Goal: Feedback & Contribution: Contribute content

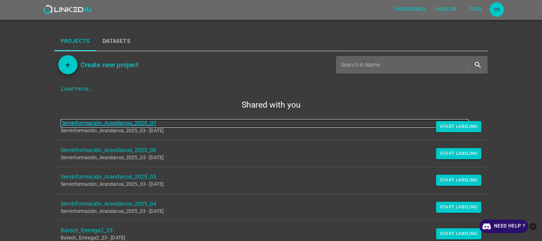
click at [152, 124] on link "Servinformación_Arandanos_2025_07" at bounding box center [265, 123] width 408 height 8
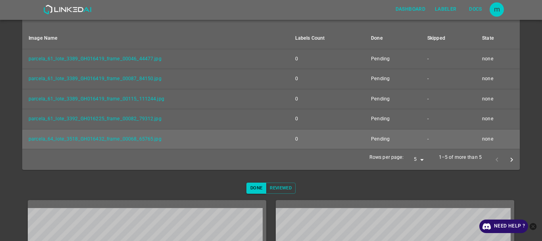
scroll to position [123, 0]
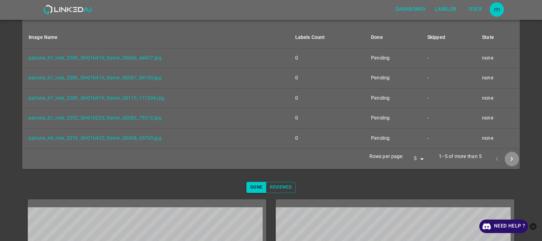
click at [504, 160] on button "next page" at bounding box center [511, 158] width 15 height 15
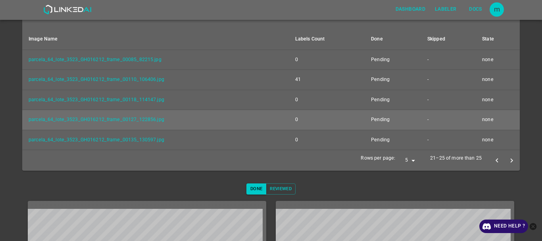
click at [510, 160] on icon "next page" at bounding box center [511, 160] width 2 height 4
click at [532, 227] on icon "close-help" at bounding box center [533, 226] width 8 height 8
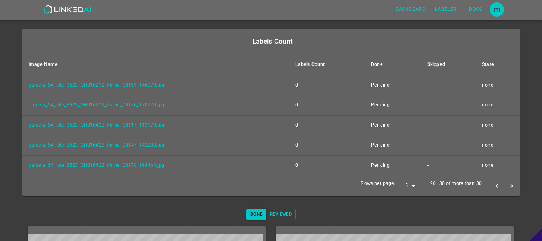
scroll to position [98, 0]
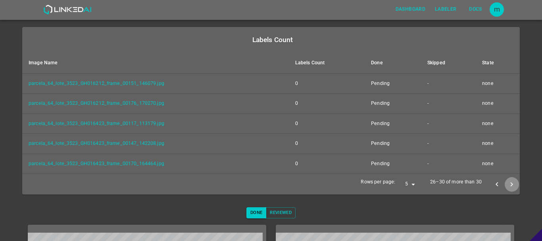
click at [507, 185] on icon "next page" at bounding box center [511, 184] width 8 height 8
click at [508, 183] on icon "next page" at bounding box center [511, 184] width 8 height 8
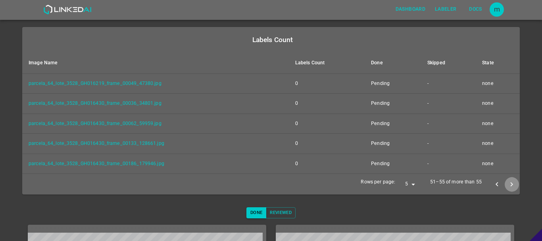
click at [508, 183] on icon "next page" at bounding box center [511, 184] width 8 height 8
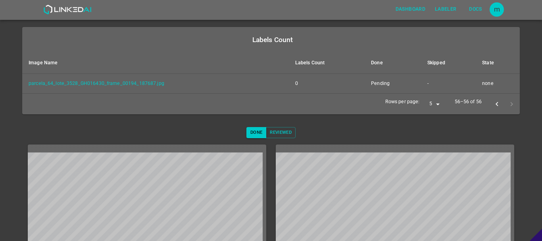
scroll to position [0, 0]
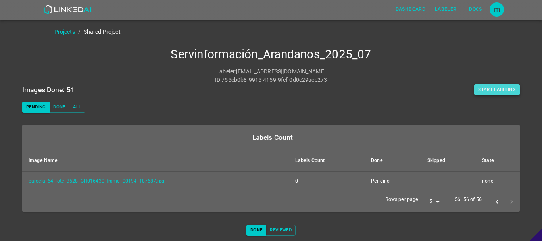
click at [498, 88] on button "Start Labeling" at bounding box center [497, 89] width 46 height 11
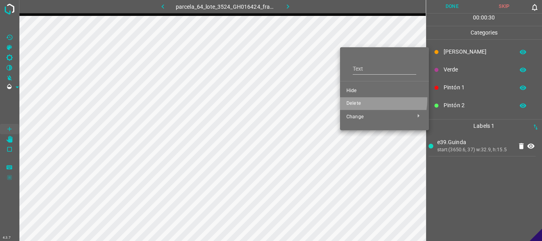
click at [351, 99] on li "Delete" at bounding box center [384, 103] width 89 height 13
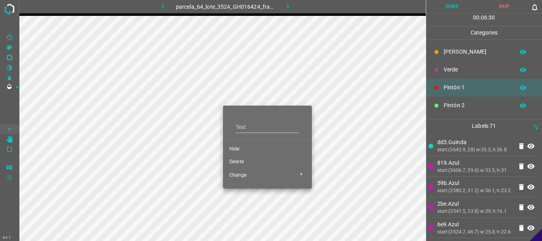
click at [245, 164] on span "Delete" at bounding box center [267, 161] width 76 height 7
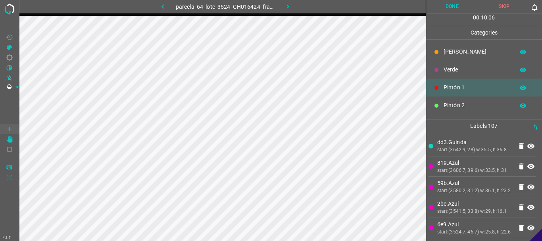
scroll to position [70, 0]
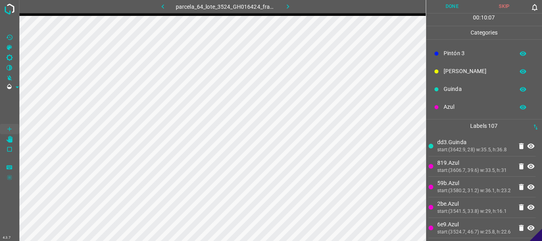
click at [455, 107] on p "Azul" at bounding box center [476, 107] width 67 height 8
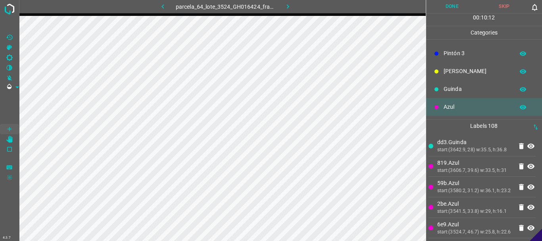
scroll to position [0, 0]
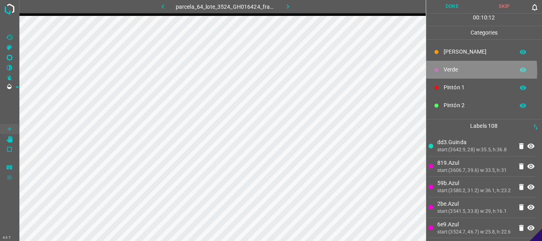
click at [450, 71] on p "Verde" at bounding box center [476, 69] width 67 height 8
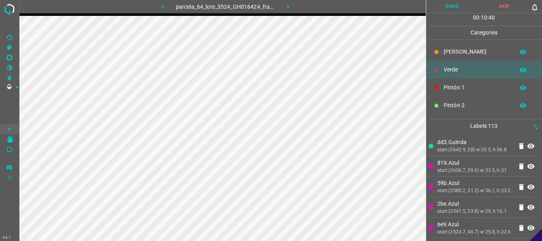
click at [457, 104] on p "Pintón 2" at bounding box center [476, 105] width 67 height 8
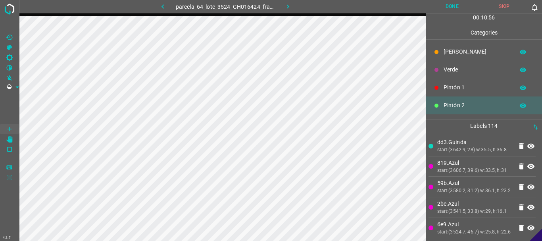
scroll to position [70, 0]
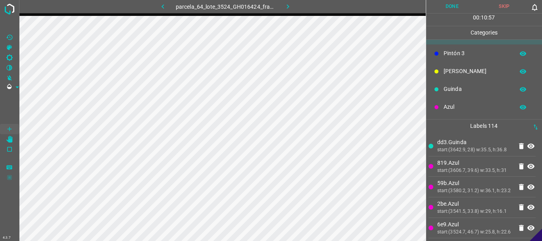
click at [465, 54] on p "Pintón 3" at bounding box center [476, 53] width 67 height 8
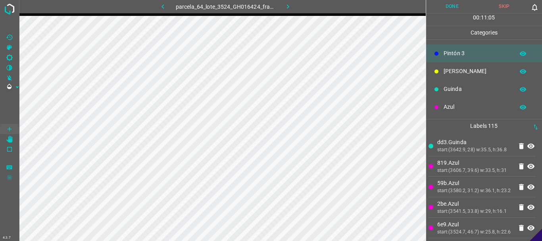
click at [448, 71] on p "[PERSON_NAME]" at bounding box center [476, 71] width 67 height 8
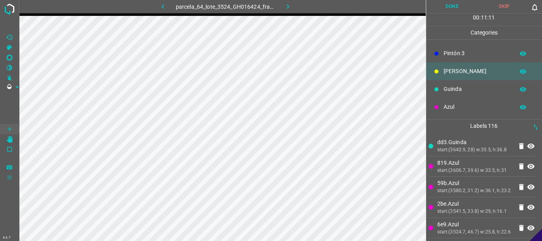
click at [459, 56] on p "Pintón 3" at bounding box center [476, 53] width 67 height 8
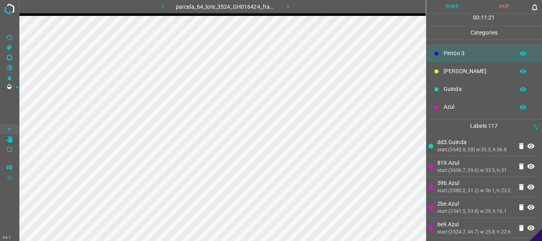
scroll to position [0, 0]
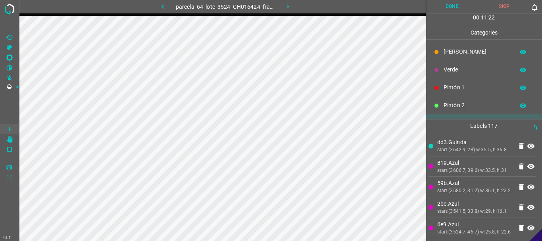
click at [464, 53] on p "[PERSON_NAME]" at bounding box center [476, 52] width 67 height 8
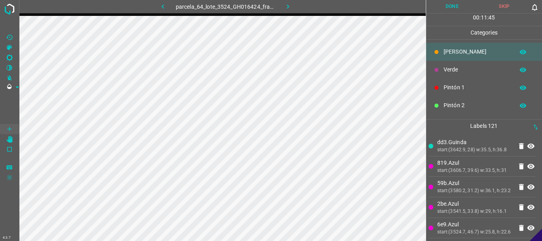
scroll to position [70, 0]
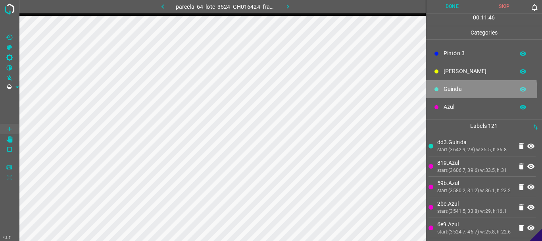
click at [452, 91] on p "Guinda" at bounding box center [476, 89] width 67 height 8
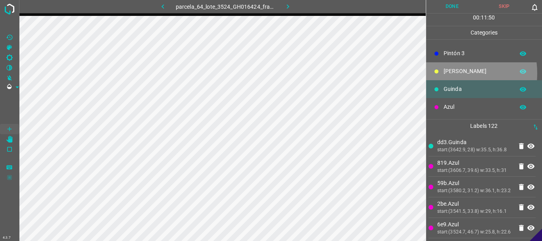
click at [448, 73] on p "[PERSON_NAME]" at bounding box center [476, 71] width 67 height 8
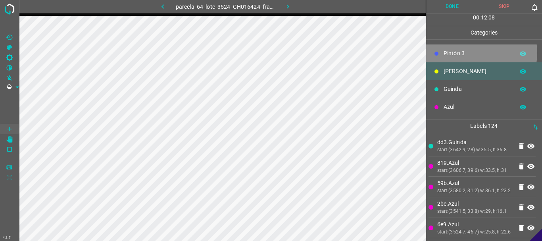
click at [474, 53] on p "Pintón 3" at bounding box center [476, 53] width 67 height 8
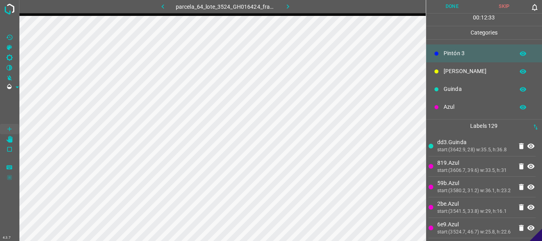
click at [456, 71] on p "[PERSON_NAME]" at bounding box center [476, 71] width 67 height 8
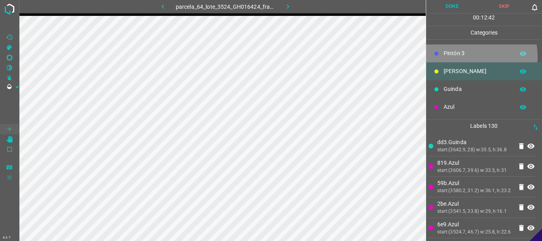
click at [460, 56] on p "Pintón 3" at bounding box center [476, 53] width 67 height 8
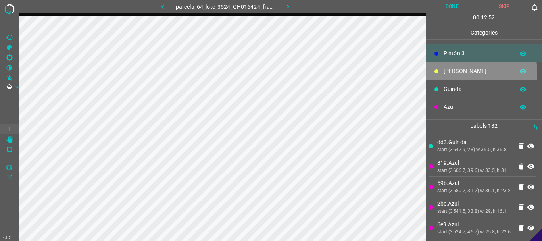
click at [458, 72] on p "[PERSON_NAME]" at bounding box center [476, 71] width 67 height 8
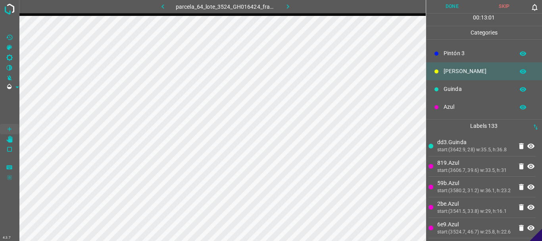
scroll to position [0, 0]
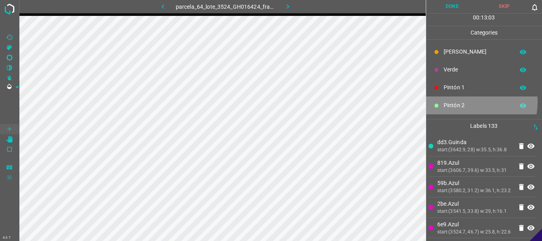
click at [461, 102] on p "Pintón 2" at bounding box center [476, 105] width 67 height 8
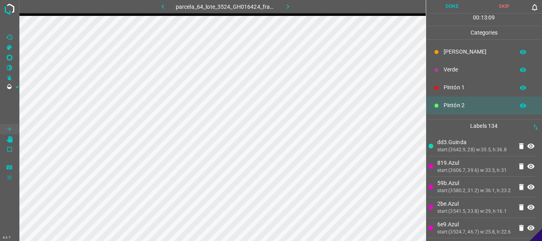
scroll to position [70, 0]
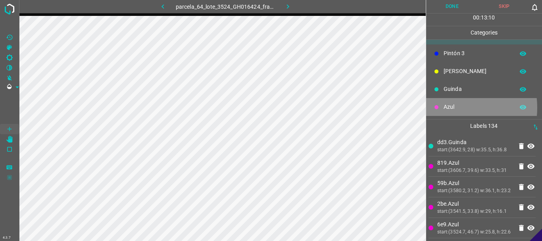
click at [450, 107] on p "Azul" at bounding box center [476, 107] width 67 height 8
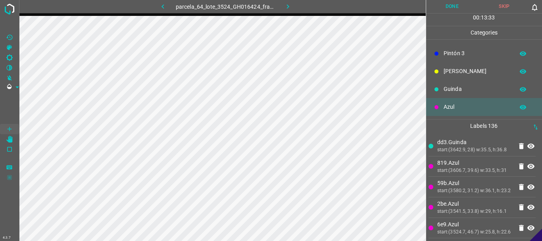
click at [468, 70] on p "[PERSON_NAME]" at bounding box center [476, 71] width 67 height 8
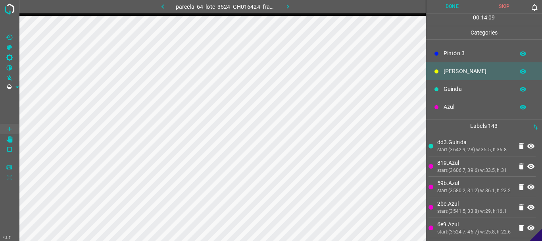
click at [463, 103] on p "Azul" at bounding box center [476, 107] width 67 height 8
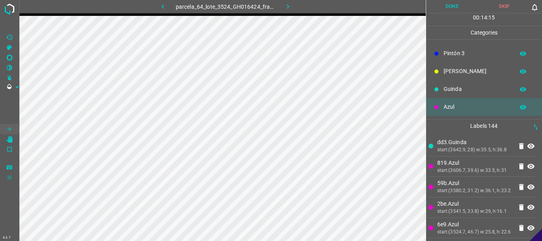
click at [455, 74] on p "[PERSON_NAME]" at bounding box center [476, 71] width 67 height 8
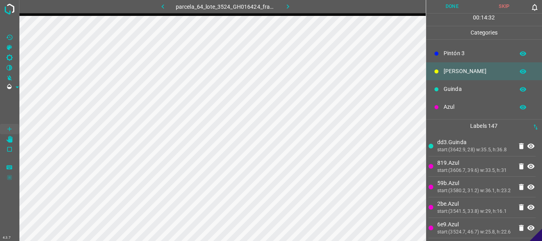
click at [456, 55] on p "Pintón 3" at bounding box center [476, 53] width 67 height 8
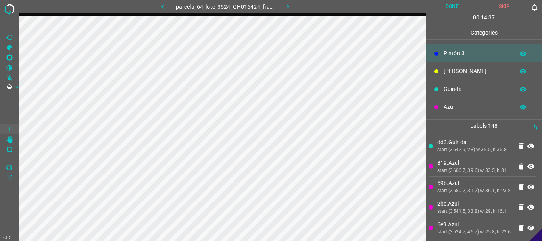
click at [447, 107] on p "Azul" at bounding box center [476, 107] width 67 height 8
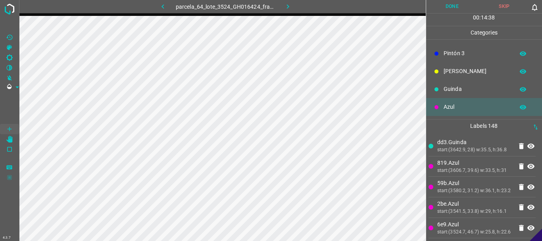
click at [447, 107] on p "Azul" at bounding box center [476, 107] width 67 height 8
click at [440, 89] on div at bounding box center [436, 89] width 8 height 8
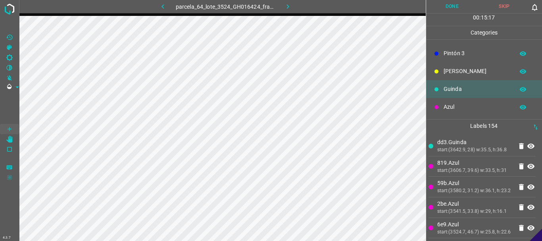
click at [450, 107] on p "Azul" at bounding box center [476, 107] width 67 height 8
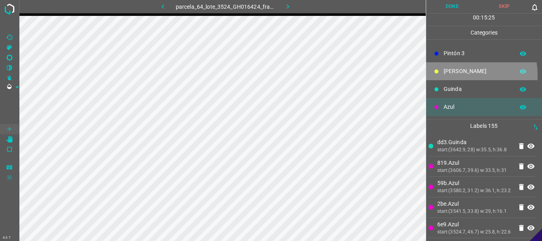
click at [459, 75] on p "[PERSON_NAME]" at bounding box center [476, 71] width 67 height 8
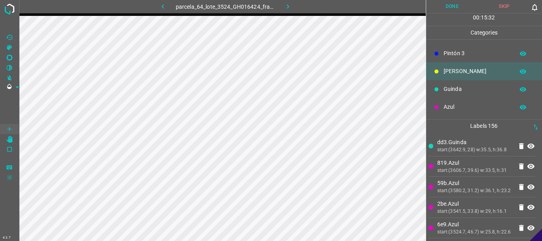
click at [458, 55] on p "Pintón 3" at bounding box center [476, 53] width 67 height 8
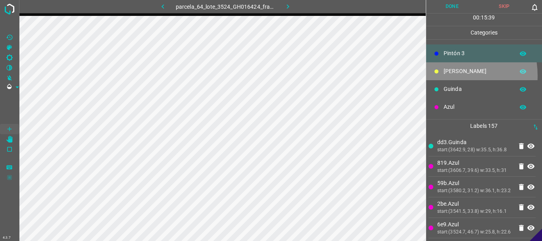
click at [445, 75] on p "[PERSON_NAME]" at bounding box center [476, 71] width 67 height 8
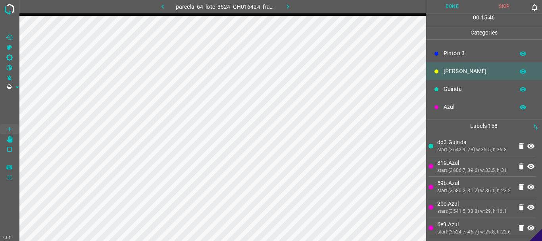
click at [450, 55] on p "Pintón 3" at bounding box center [476, 53] width 67 height 8
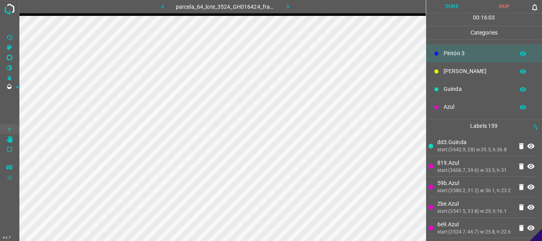
scroll to position [0, 0]
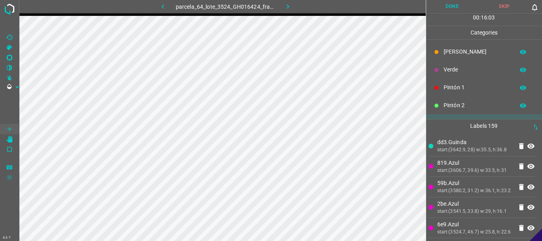
click at [455, 86] on p "Pintón 1" at bounding box center [476, 87] width 67 height 8
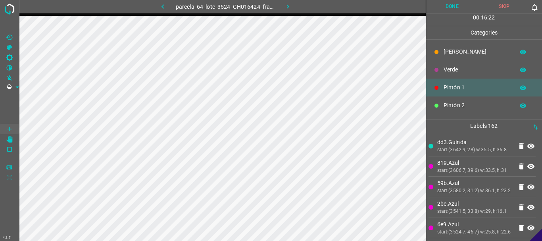
click at [446, 55] on p "[PERSON_NAME]" at bounding box center [476, 52] width 67 height 8
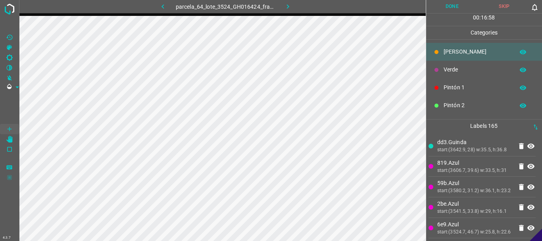
scroll to position [70, 0]
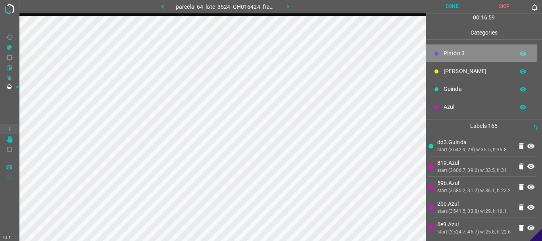
click at [441, 52] on div "Pintón 3" at bounding box center [484, 53] width 116 height 18
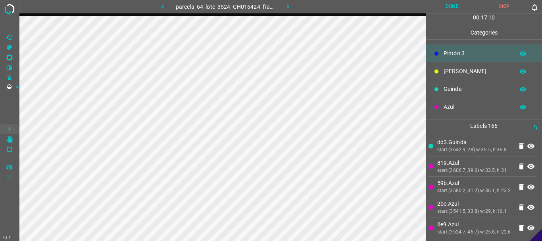
scroll to position [0, 0]
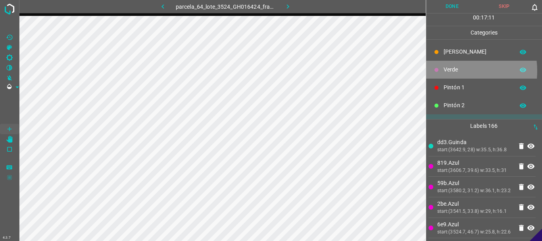
click at [452, 71] on p "Verde" at bounding box center [476, 69] width 67 height 8
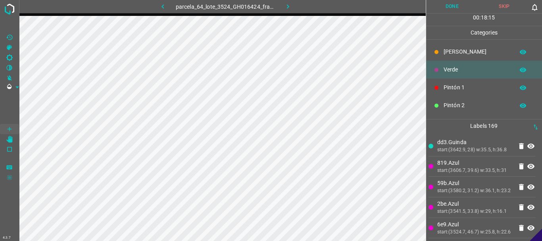
click at [448, 5] on button "Done" at bounding box center [452, 6] width 52 height 13
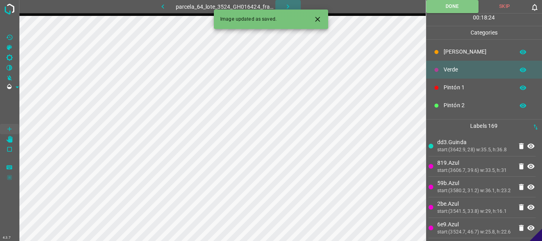
click at [286, 5] on icon "button" at bounding box center [288, 6] width 8 height 8
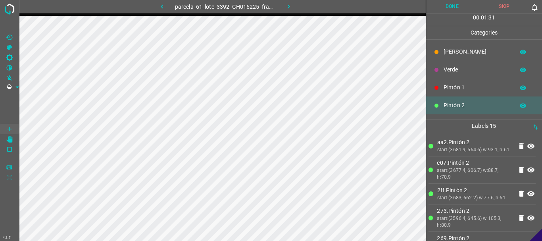
click at [449, 48] on p "[PERSON_NAME]" at bounding box center [476, 52] width 67 height 8
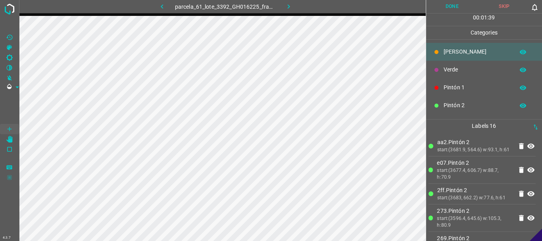
click at [454, 8] on button "Done" at bounding box center [452, 6] width 52 height 13
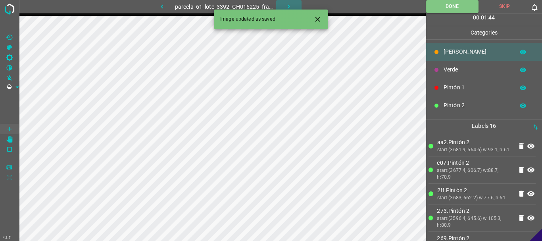
click at [287, 5] on icon "button" at bounding box center [288, 6] width 8 height 8
click at [287, 5] on div "parcela_61_lote_3392_GH016225_frame_00125_120920.jpg" at bounding box center [225, 6] width 202 height 13
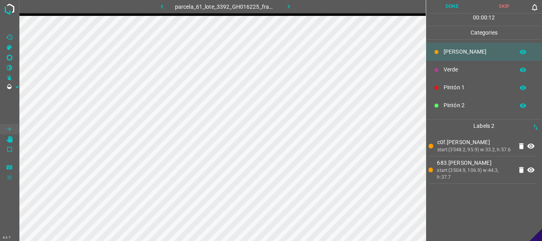
click at [453, 65] on p "Verde" at bounding box center [476, 69] width 67 height 8
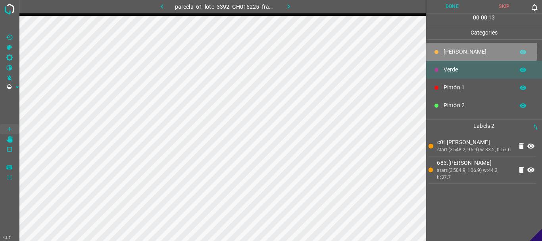
click at [448, 50] on p "[PERSON_NAME]" at bounding box center [476, 52] width 67 height 8
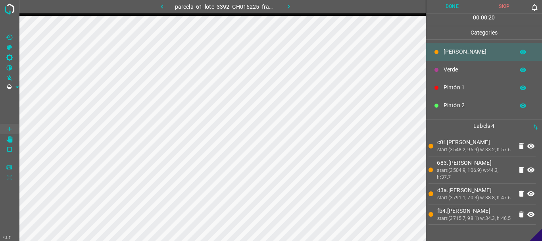
click at [441, 70] on div "Verde" at bounding box center [484, 70] width 116 height 18
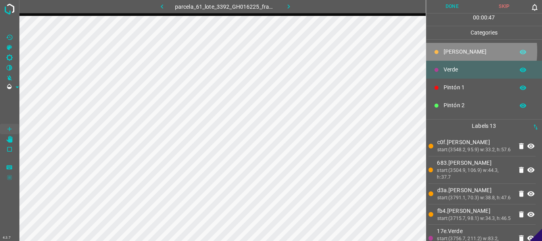
click at [448, 51] on p "[PERSON_NAME]" at bounding box center [476, 52] width 67 height 8
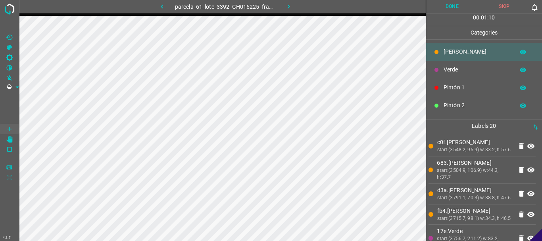
click at [448, 70] on p "Verde" at bounding box center [476, 69] width 67 height 8
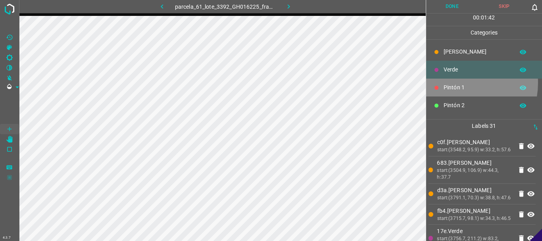
click at [454, 82] on div "Pintón 1" at bounding box center [484, 88] width 116 height 18
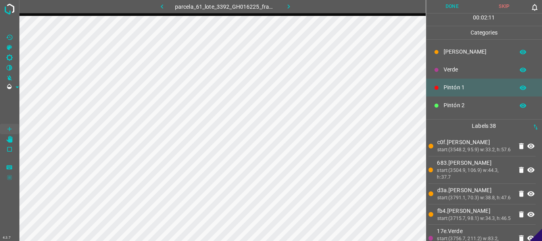
click at [441, 53] on div "[PERSON_NAME]" at bounding box center [484, 52] width 116 height 18
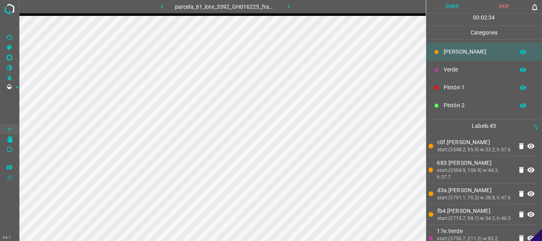
click at [452, 75] on div "Verde" at bounding box center [484, 70] width 116 height 18
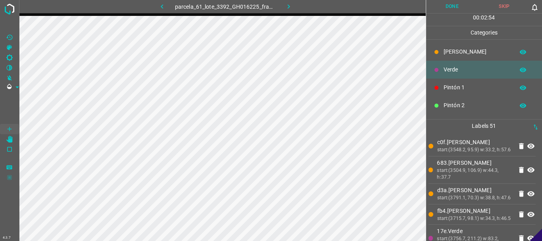
click at [437, 54] on icon at bounding box center [436, 52] width 4 height 4
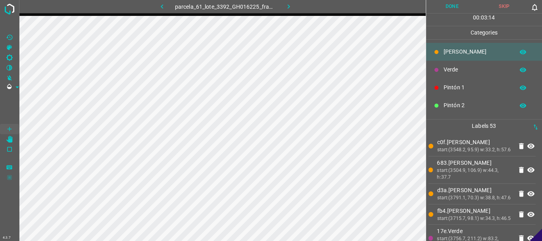
click at [451, 71] on p "Verde" at bounding box center [476, 69] width 67 height 8
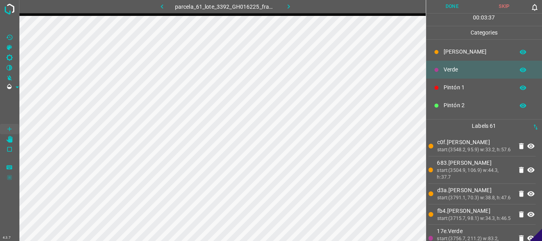
click at [449, 54] on p "[PERSON_NAME]" at bounding box center [476, 52] width 67 height 8
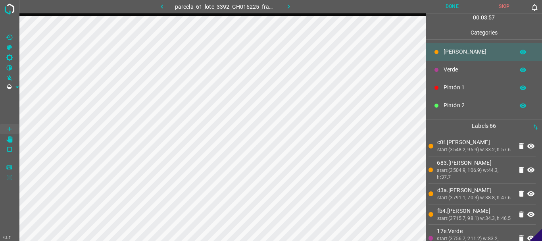
click at [447, 67] on p "Verde" at bounding box center [476, 69] width 67 height 8
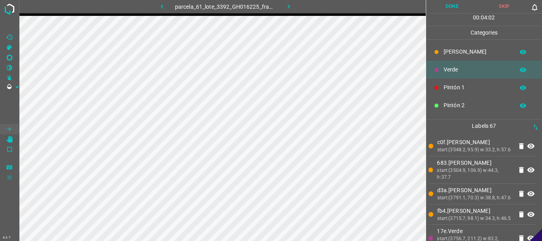
click at [444, 48] on p "[PERSON_NAME]" at bounding box center [476, 52] width 67 height 8
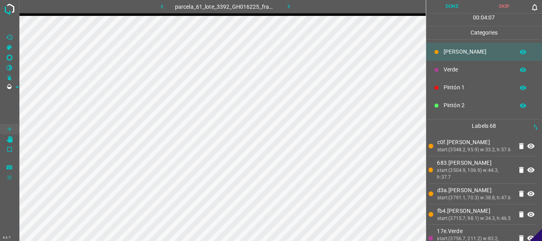
click at [436, 87] on icon at bounding box center [436, 88] width 4 height 4
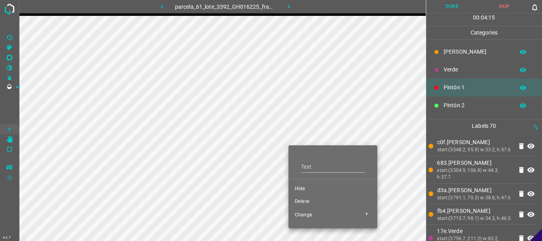
click at [303, 203] on span "Delete" at bounding box center [333, 201] width 76 height 7
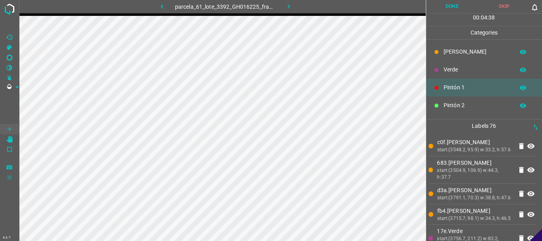
click at [442, 48] on div "[PERSON_NAME]" at bounding box center [484, 52] width 116 height 18
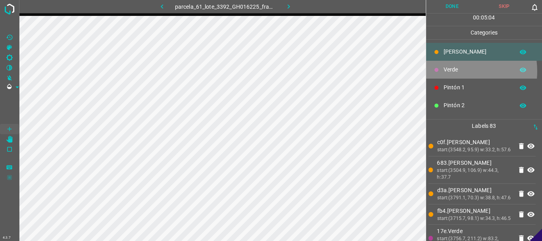
click at [452, 71] on p "Verde" at bounding box center [476, 69] width 67 height 8
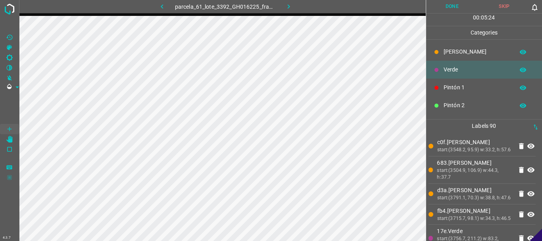
click at [450, 53] on p "[PERSON_NAME]" at bounding box center [476, 52] width 67 height 8
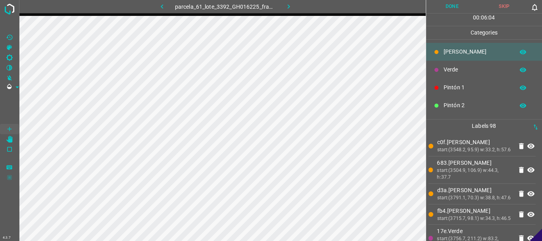
click at [448, 69] on p "Verde" at bounding box center [476, 69] width 67 height 8
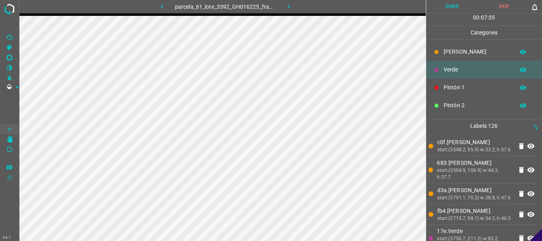
click at [447, 53] on p "[PERSON_NAME]" at bounding box center [476, 52] width 67 height 8
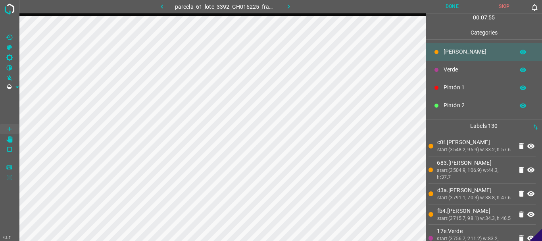
click at [452, 68] on p "Verde" at bounding box center [476, 69] width 67 height 8
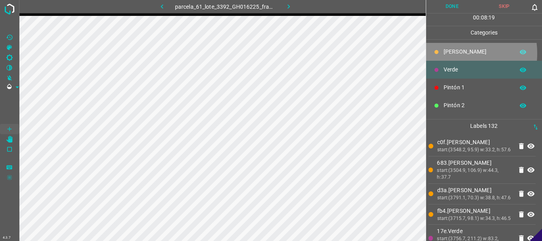
click at [450, 53] on p "[PERSON_NAME]" at bounding box center [476, 52] width 67 height 8
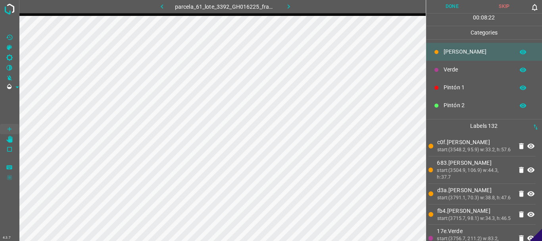
click at [465, 50] on p "[PERSON_NAME]" at bounding box center [476, 52] width 67 height 8
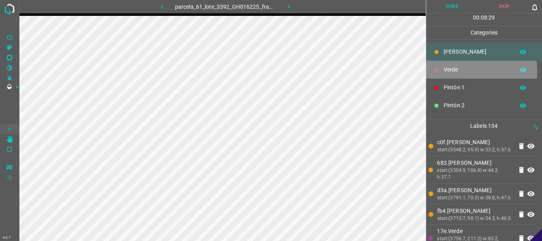
click at [450, 72] on p "Verde" at bounding box center [476, 69] width 67 height 8
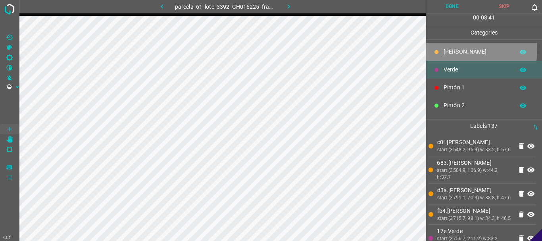
click at [447, 49] on p "[PERSON_NAME]" at bounding box center [476, 52] width 67 height 8
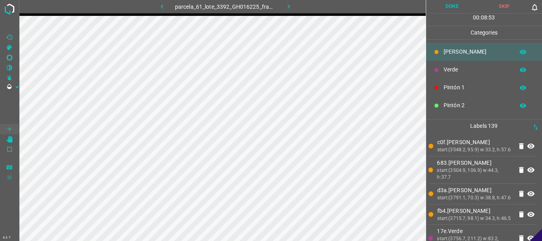
click at [439, 68] on div at bounding box center [436, 70] width 8 height 8
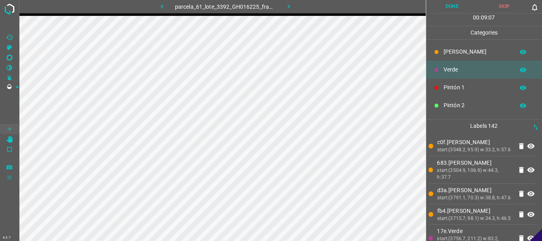
click at [449, 87] on p "Pintón 1" at bounding box center [476, 87] width 67 height 8
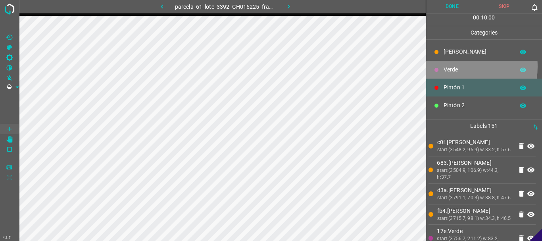
click at [446, 66] on p "Verde" at bounding box center [476, 69] width 67 height 8
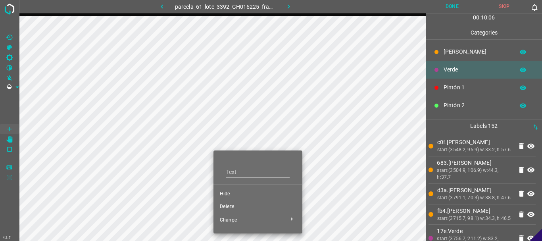
click at [236, 209] on span "Delete" at bounding box center [258, 206] width 76 height 7
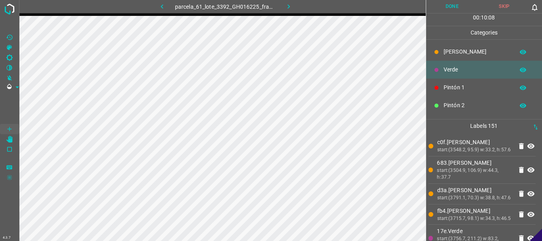
click at [450, 52] on p "[PERSON_NAME]" at bounding box center [476, 52] width 67 height 8
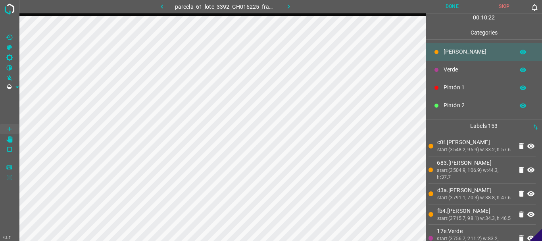
click at [452, 82] on div "Pintón 1" at bounding box center [484, 88] width 116 height 18
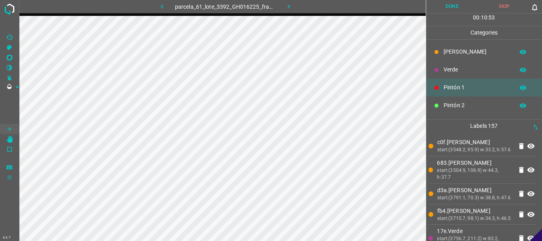
click at [446, 55] on p "[PERSON_NAME]" at bounding box center [476, 52] width 67 height 8
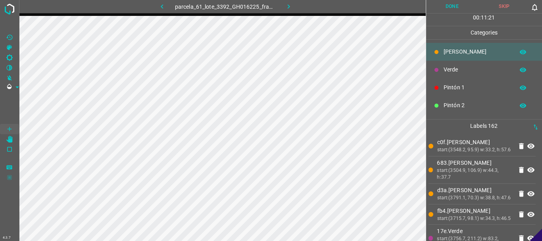
click at [448, 90] on p "Pintón 1" at bounding box center [476, 87] width 67 height 8
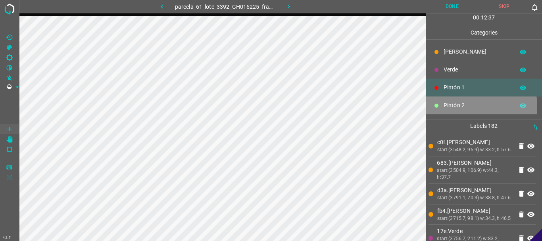
click at [462, 106] on p "Pintón 2" at bounding box center [476, 105] width 67 height 8
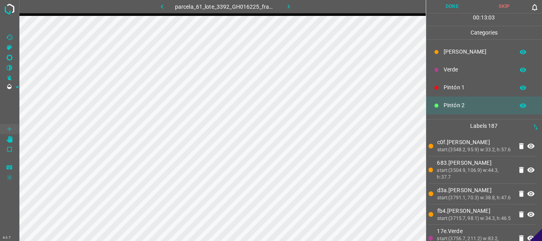
click at [447, 49] on p "[PERSON_NAME]" at bounding box center [476, 52] width 67 height 8
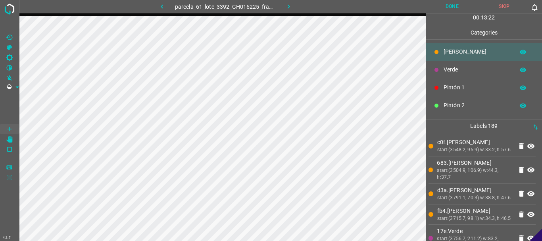
click at [458, 82] on div "Pintón 1" at bounding box center [484, 88] width 116 height 18
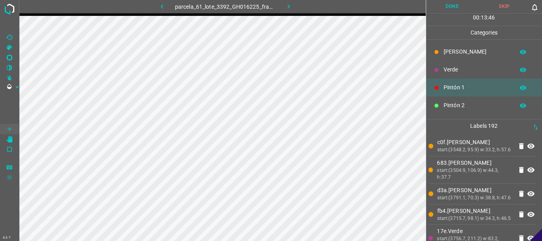
click at [454, 48] on p "[PERSON_NAME]" at bounding box center [476, 52] width 67 height 8
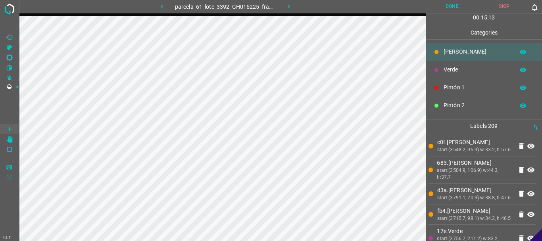
click at [452, 72] on p "Verde" at bounding box center [476, 69] width 67 height 8
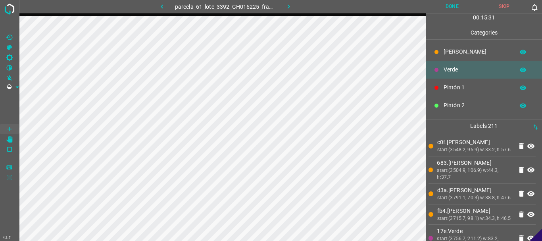
click at [448, 52] on p "[PERSON_NAME]" at bounding box center [476, 52] width 67 height 8
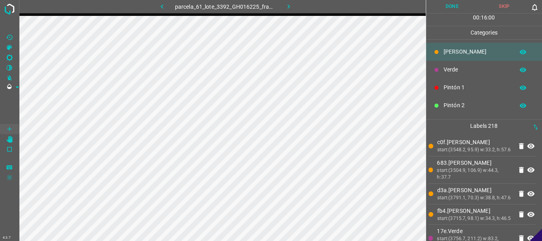
click at [443, 71] on p "Verde" at bounding box center [476, 69] width 67 height 8
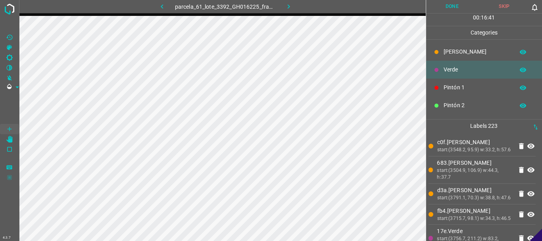
click at [446, 85] on p "Pintón 1" at bounding box center [476, 87] width 67 height 8
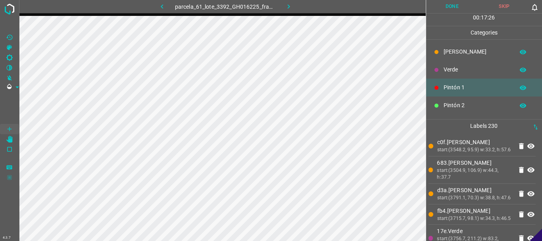
click at [442, 48] on div "[PERSON_NAME]" at bounding box center [484, 52] width 116 height 18
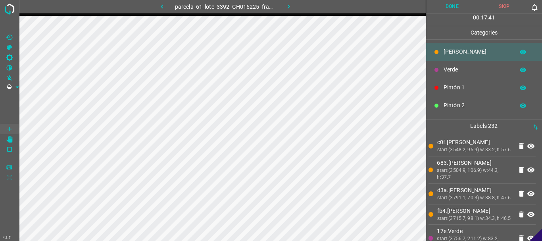
click at [450, 6] on button "Done" at bounding box center [452, 6] width 52 height 13
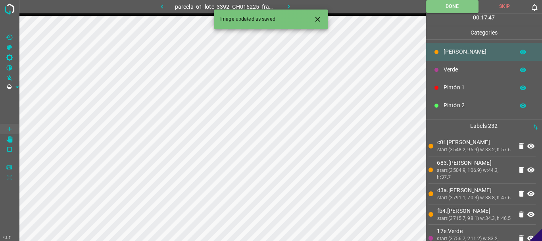
click at [289, 6] on icon "button" at bounding box center [288, 6] width 2 height 4
